Goal: Navigation & Orientation: Find specific page/section

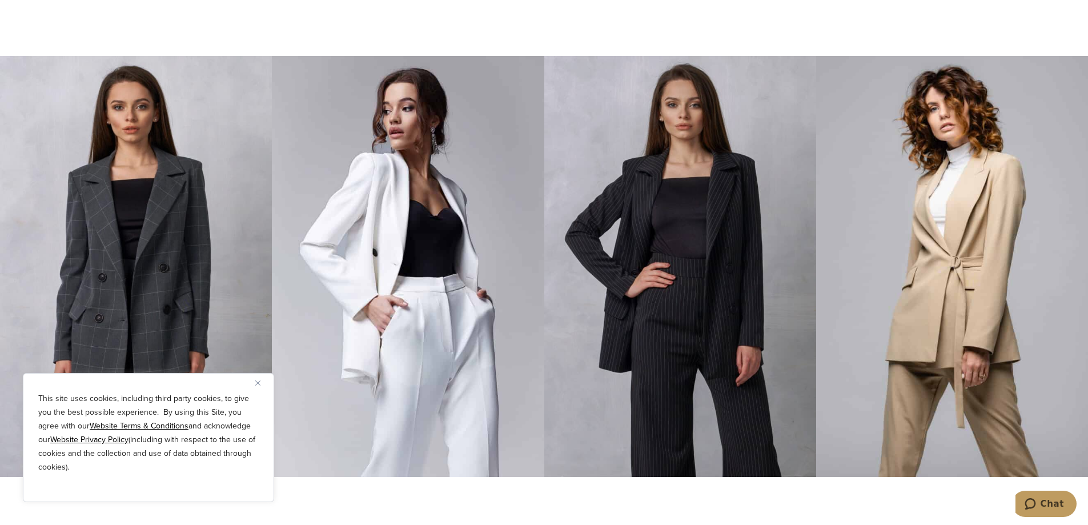
scroll to position [4051, 0]
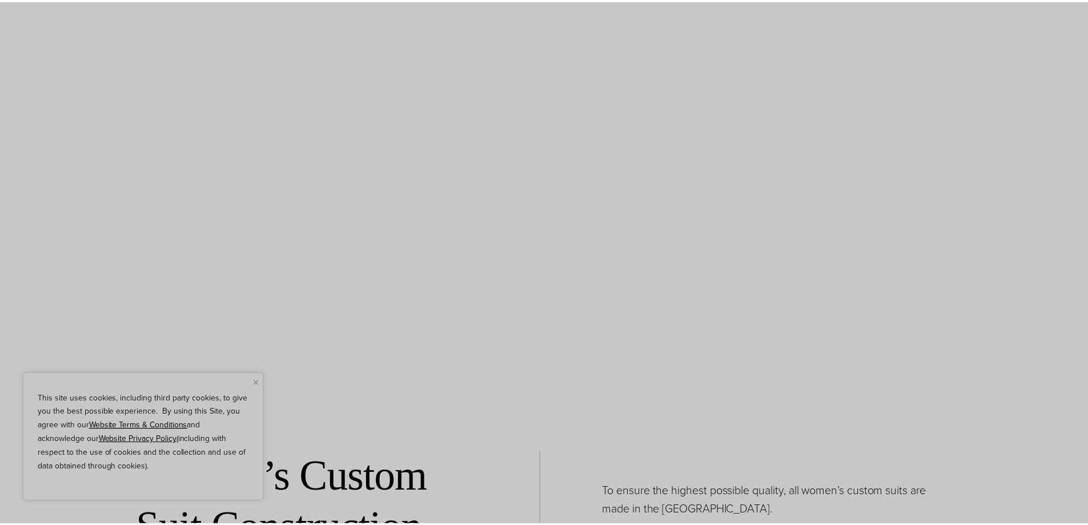
scroll to position [0, 0]
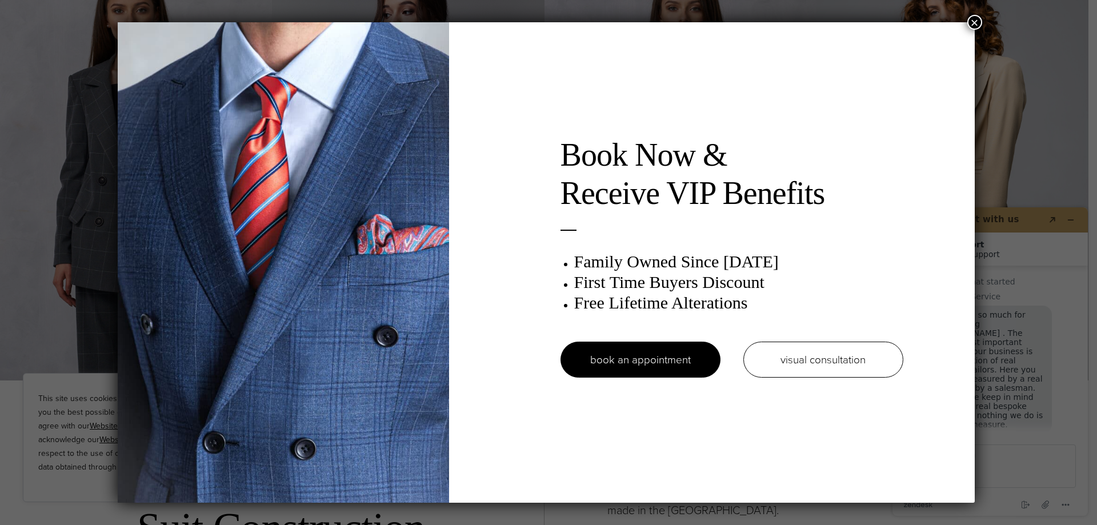
click at [978, 22] on button "×" at bounding box center [974, 22] width 15 height 15
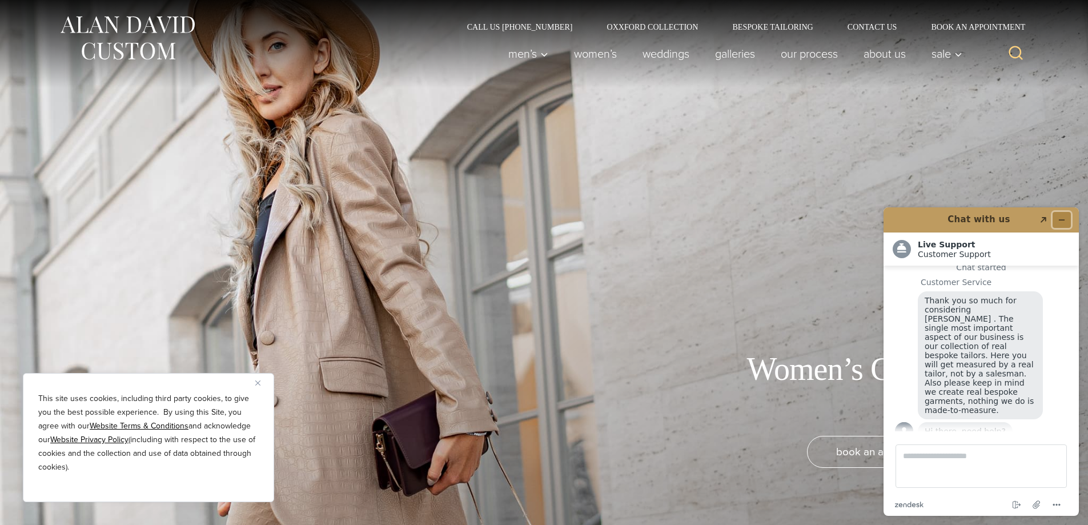
click at [1065, 220] on icon "Minimize widget" at bounding box center [1062, 220] width 8 height 8
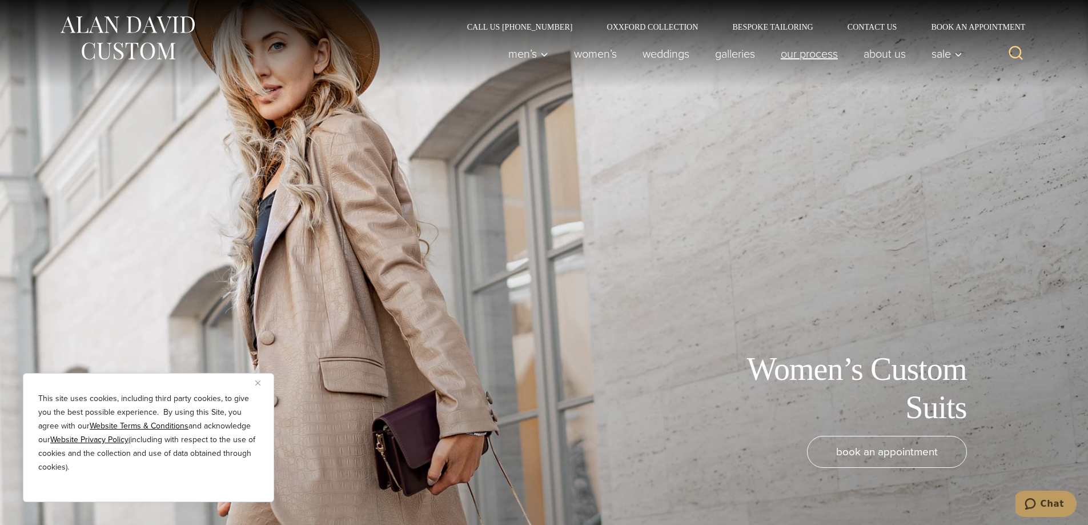
click at [802, 57] on link "Our Process" at bounding box center [809, 53] width 83 height 23
